Goal: Information Seeking & Learning: Learn about a topic

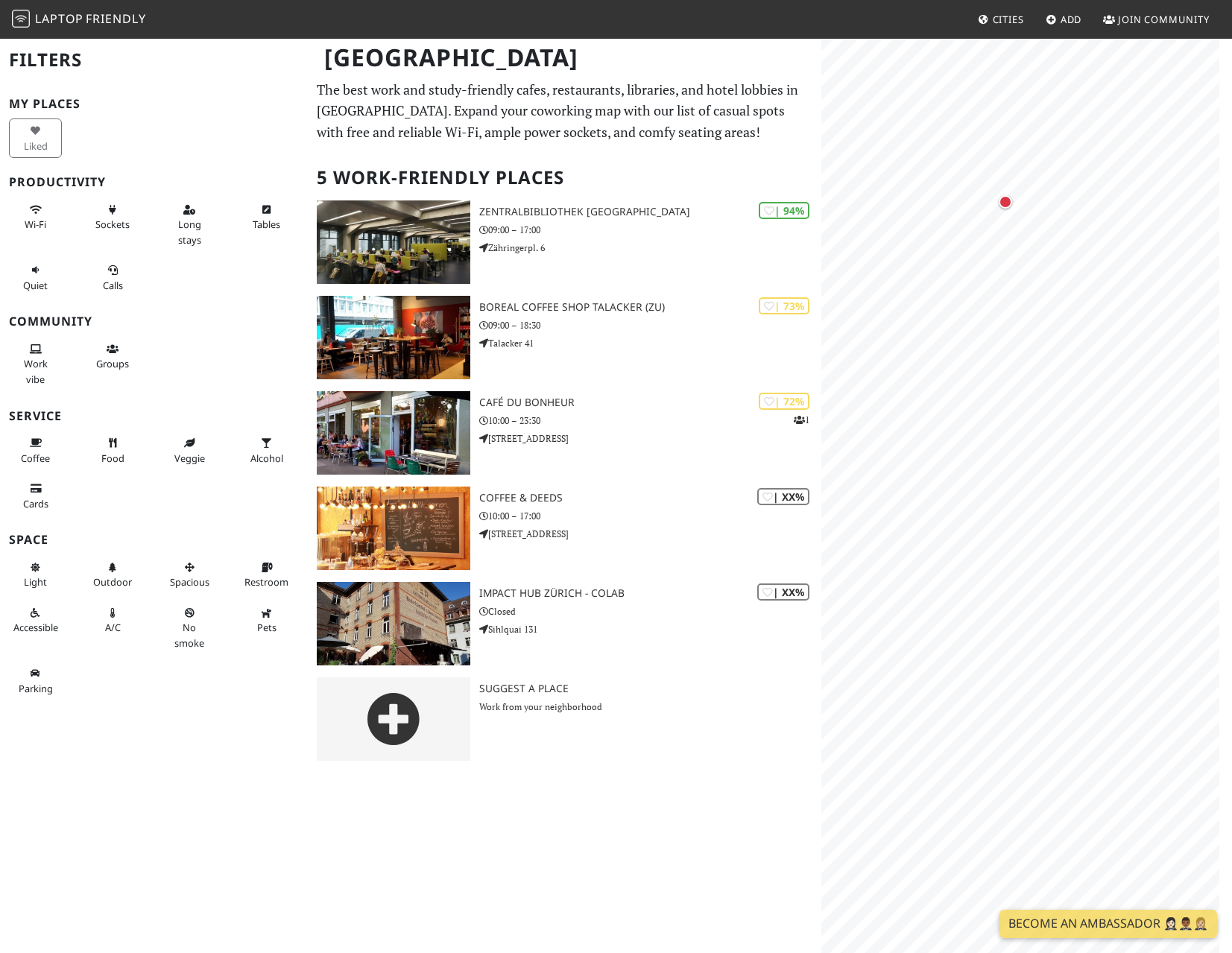
click at [32, 145] on div "Liked" at bounding box center [38, 138] width 76 height 46
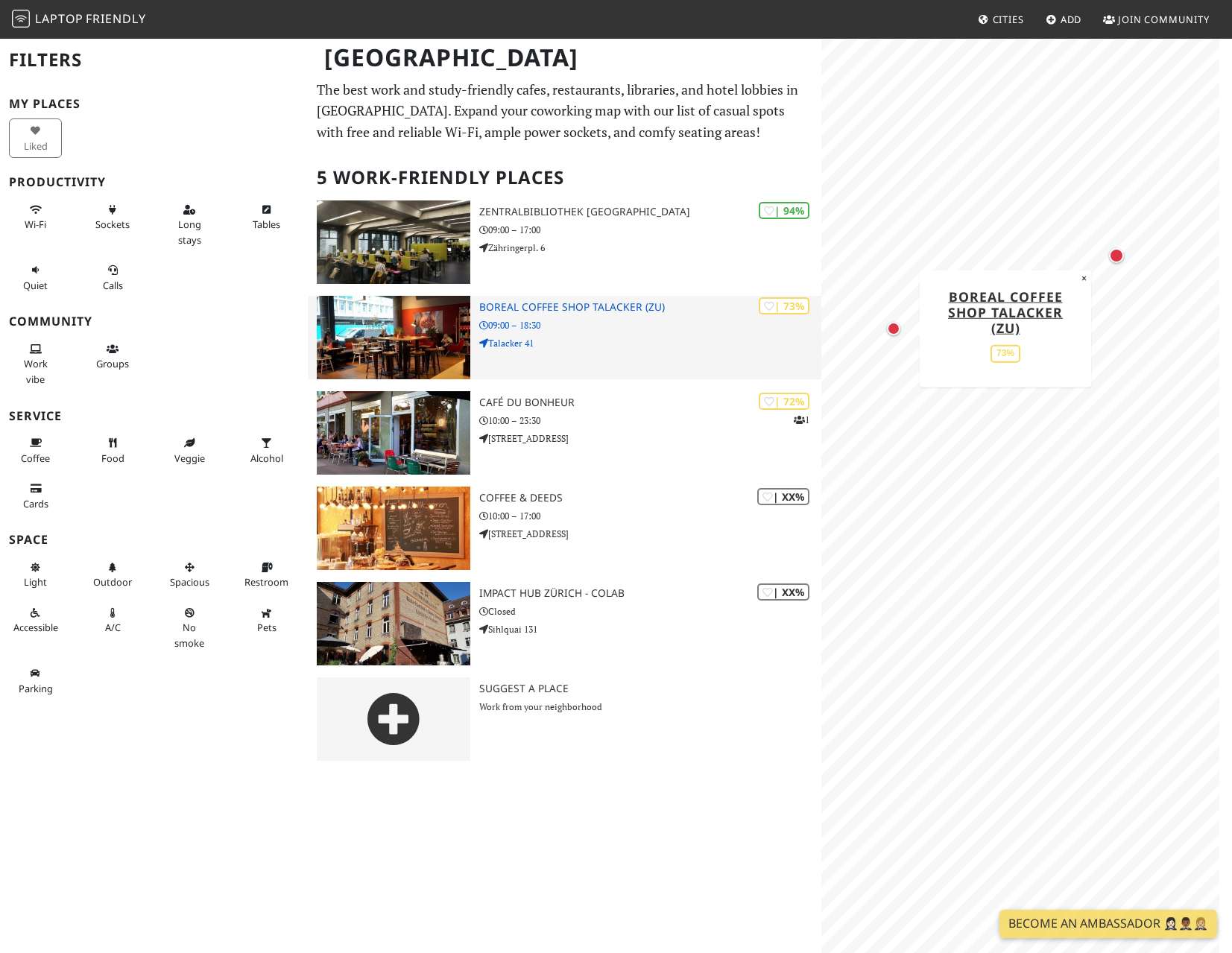
click at [634, 304] on h3 "Boreal Coffee Shop Talacker (ZU)" at bounding box center [650, 307] width 343 height 12
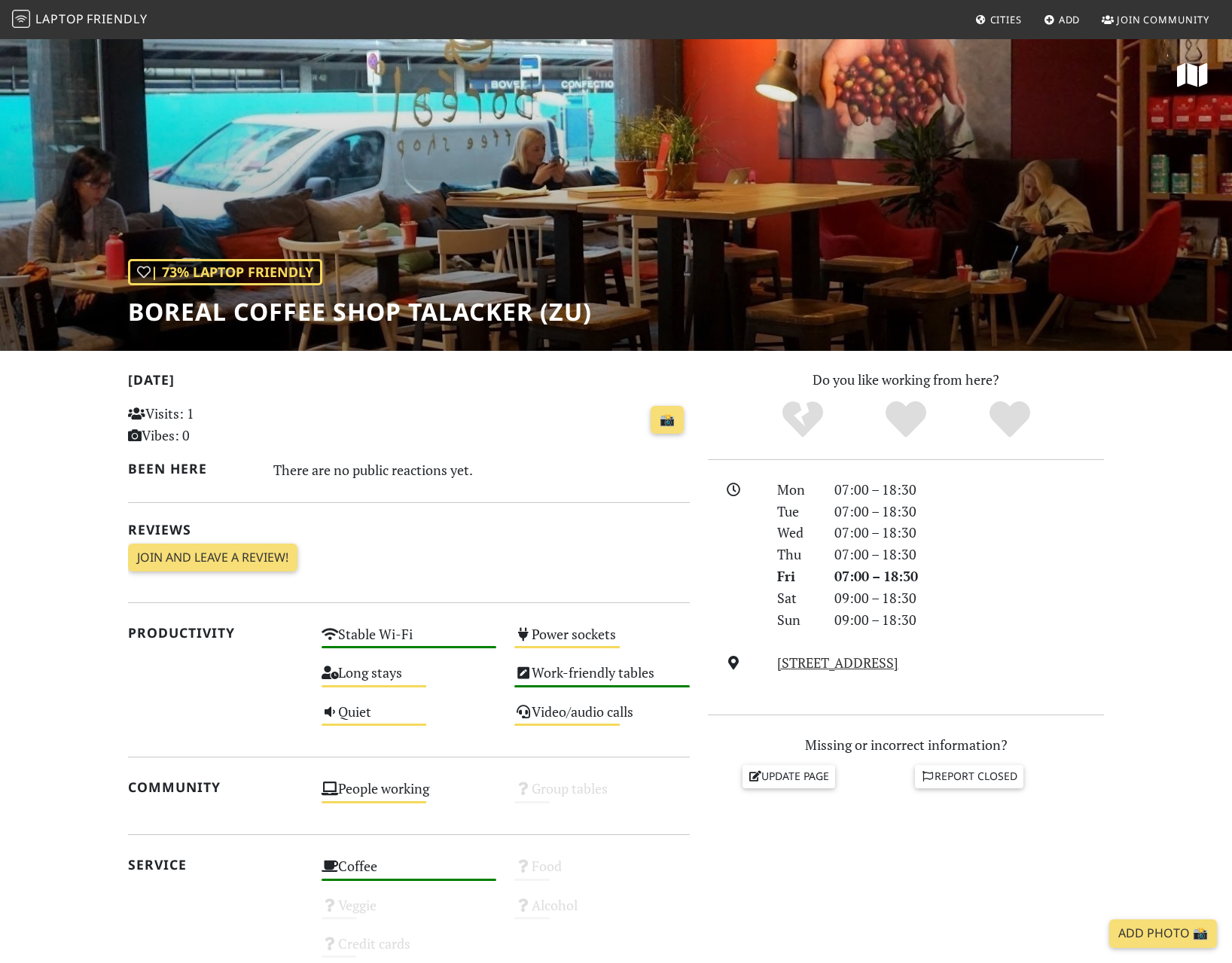
click at [69, 18] on span "Laptop" at bounding box center [60, 18] width 49 height 16
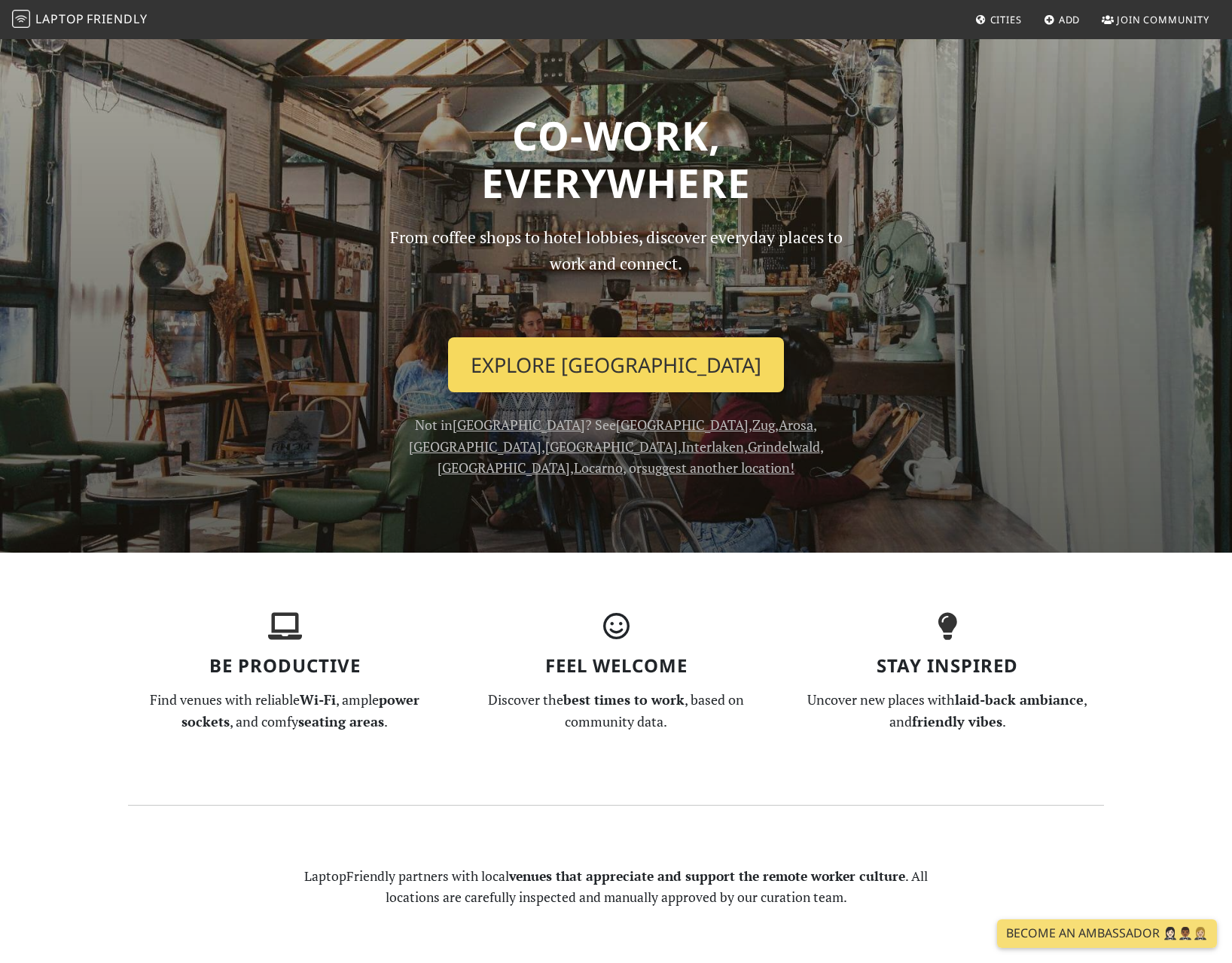
click at [676, 353] on link "Explore [GEOGRAPHIC_DATA]" at bounding box center [616, 365] width 335 height 56
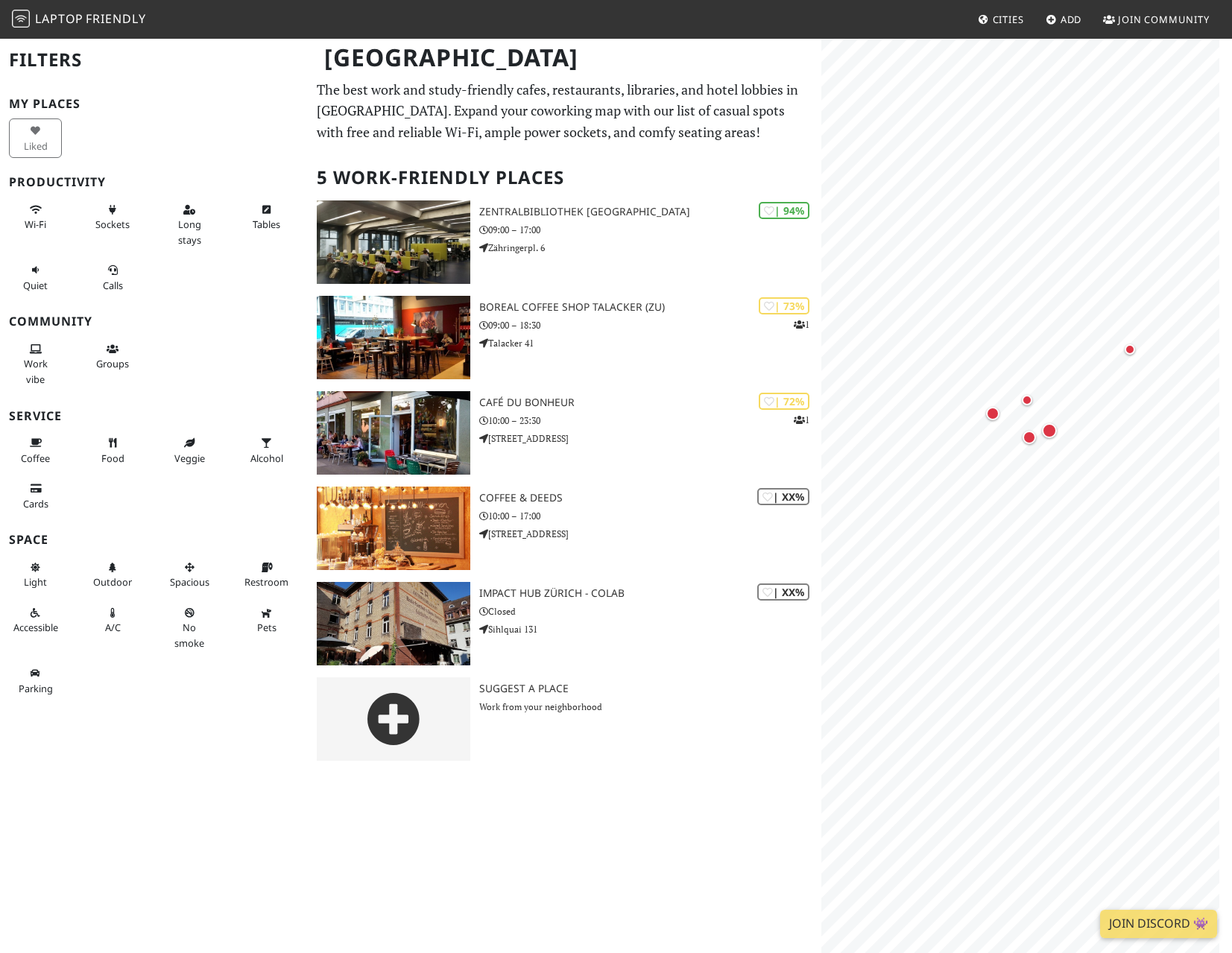
click at [772, 94] on div "[GEOGRAPHIC_DATA]" at bounding box center [616, 67] width 1232 height 59
click at [31, 8] on link "Laptop Friendly" at bounding box center [78, 19] width 135 height 26
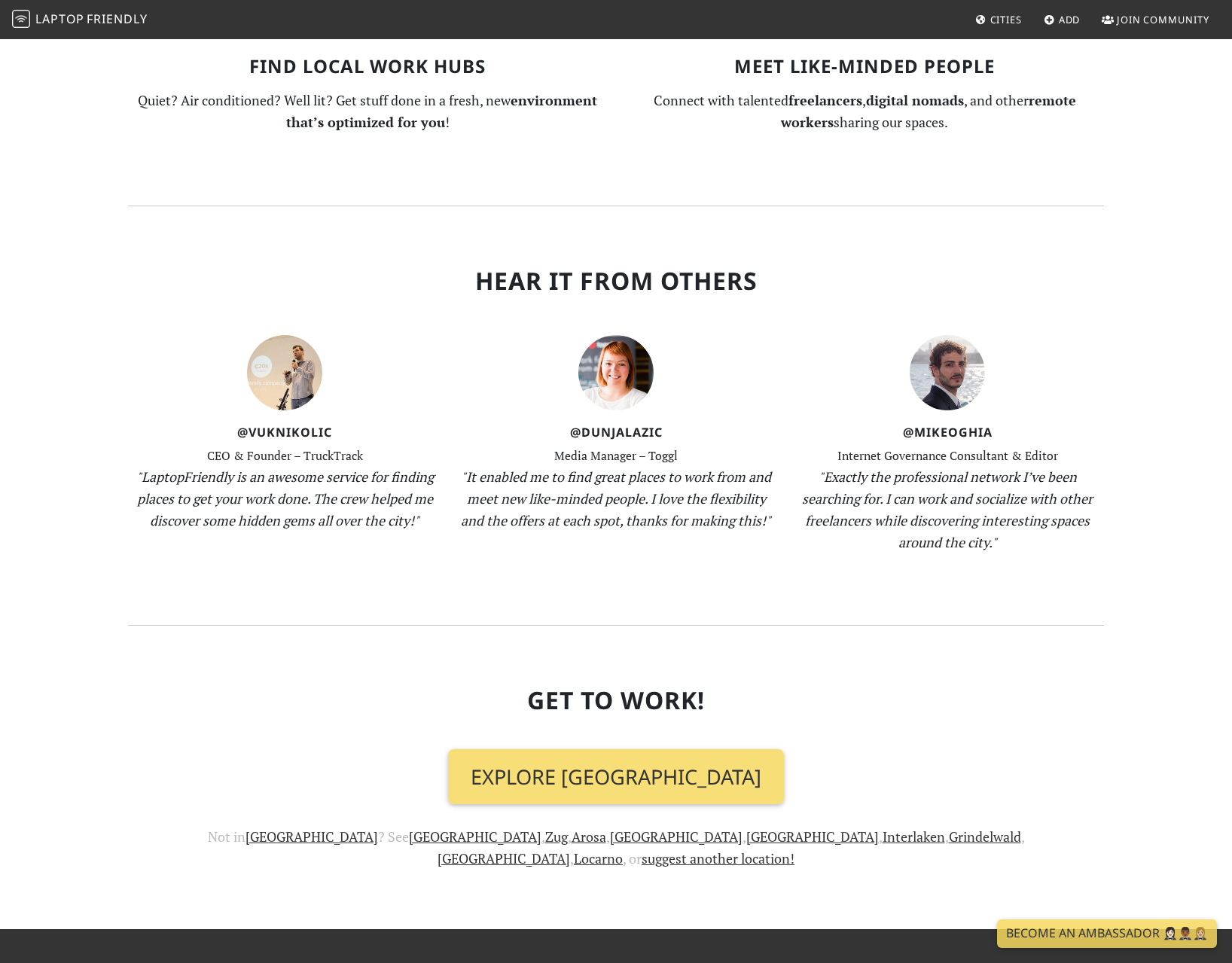
scroll to position [1296, 0]
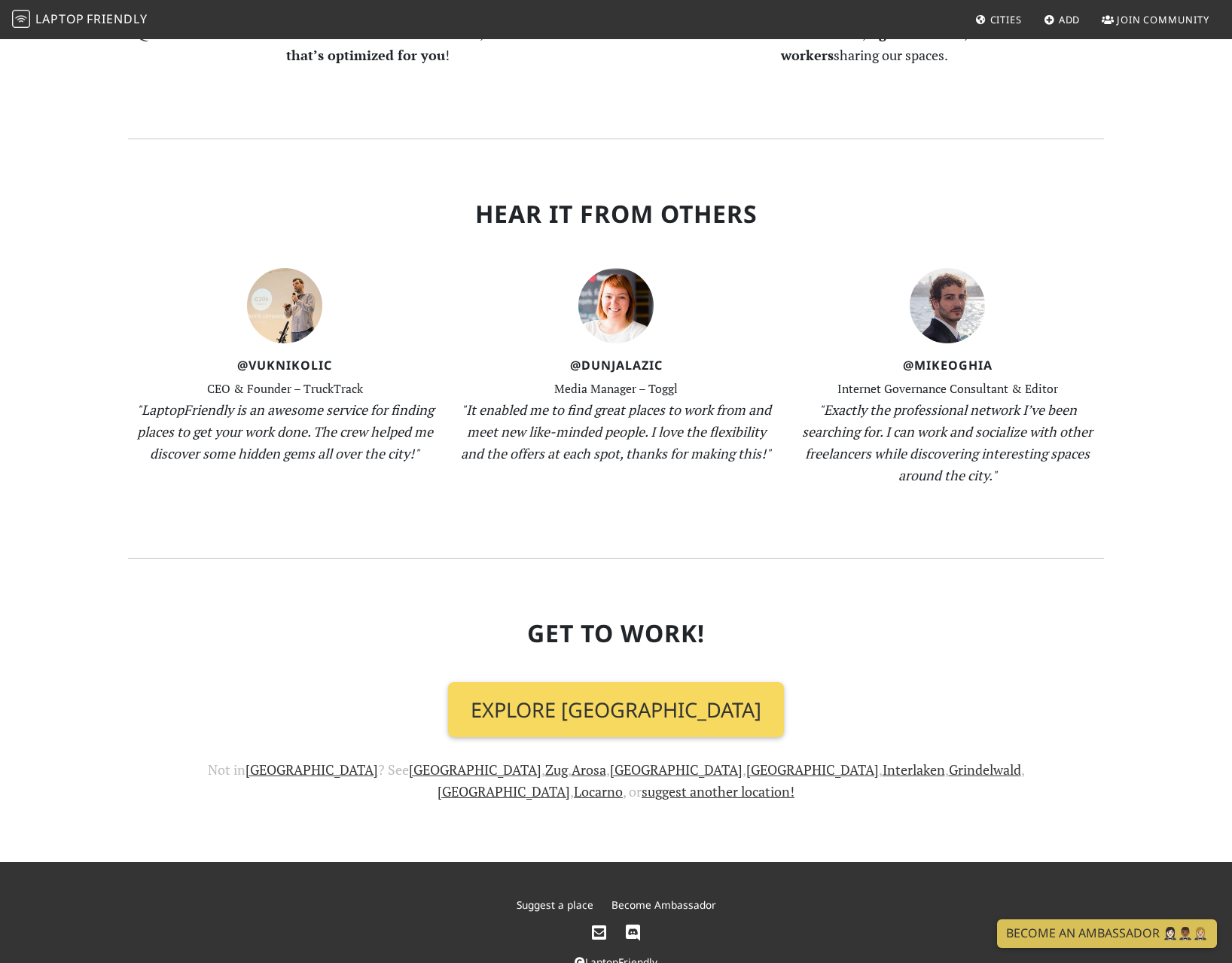
click at [659, 682] on link "Explore [GEOGRAPHIC_DATA]" at bounding box center [616, 710] width 335 height 56
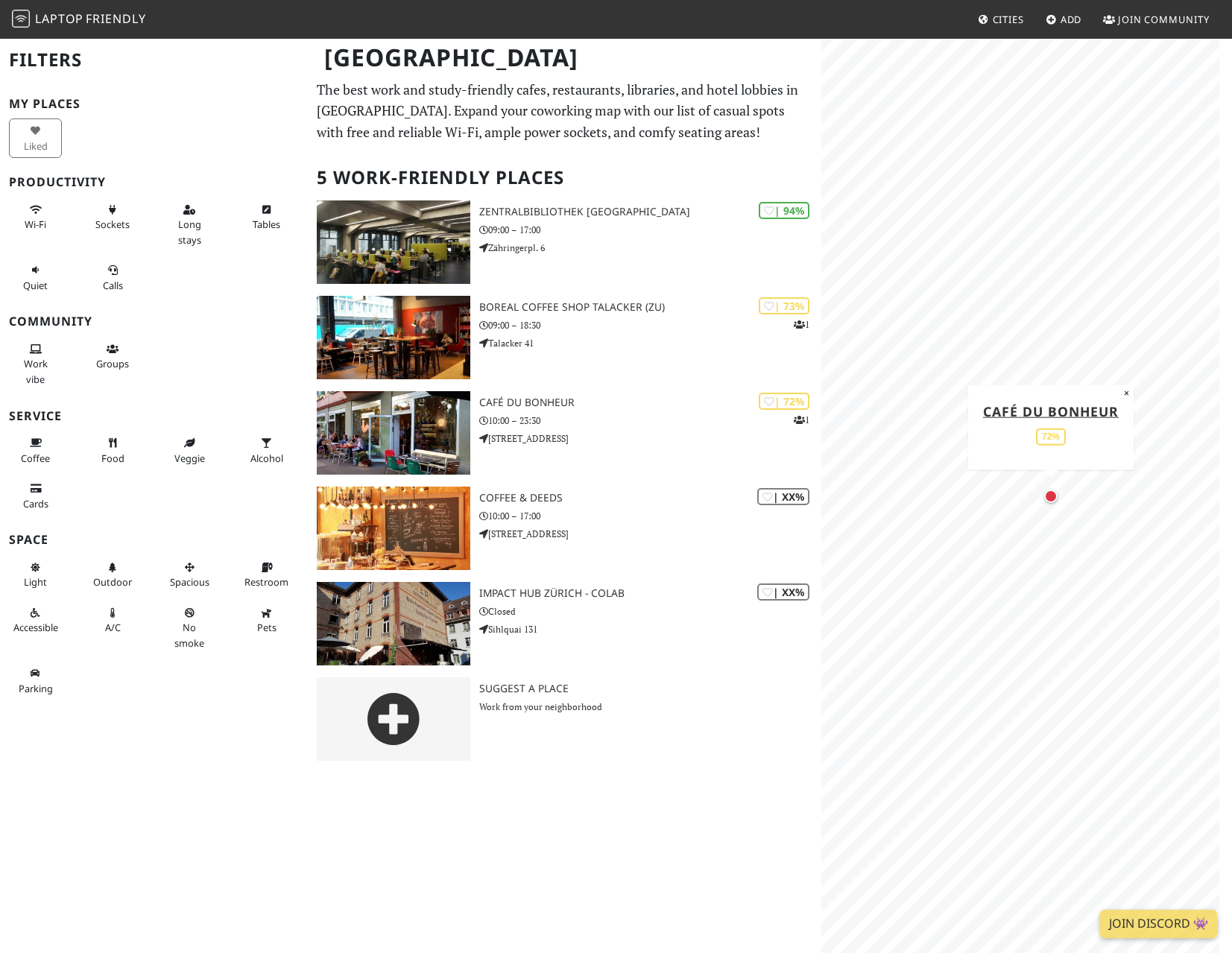
click at [1053, 499] on div "Map marker" at bounding box center [1051, 496] width 13 height 13
click at [443, 839] on div "Zürich Filters My Places Liked Productivity Wi-Fi Sockets Long stays Tables Qui…" at bounding box center [616, 495] width 1232 height 916
